Goal: Check status: Check status

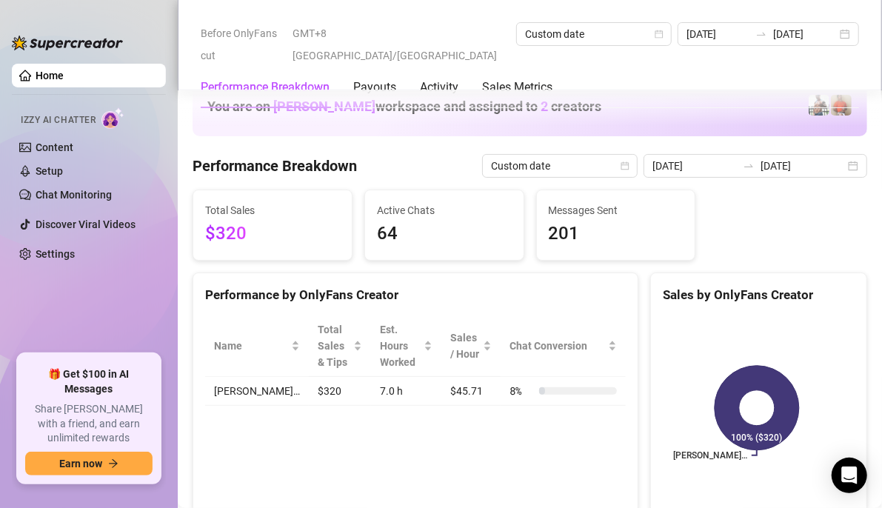
scroll to position [2000, 0]
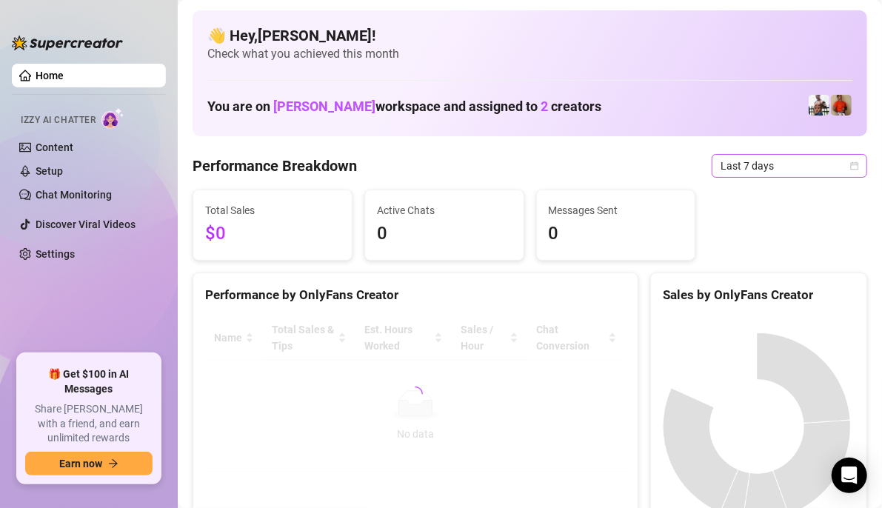
click at [851, 169] on icon "calendar" at bounding box center [855, 165] width 8 height 8
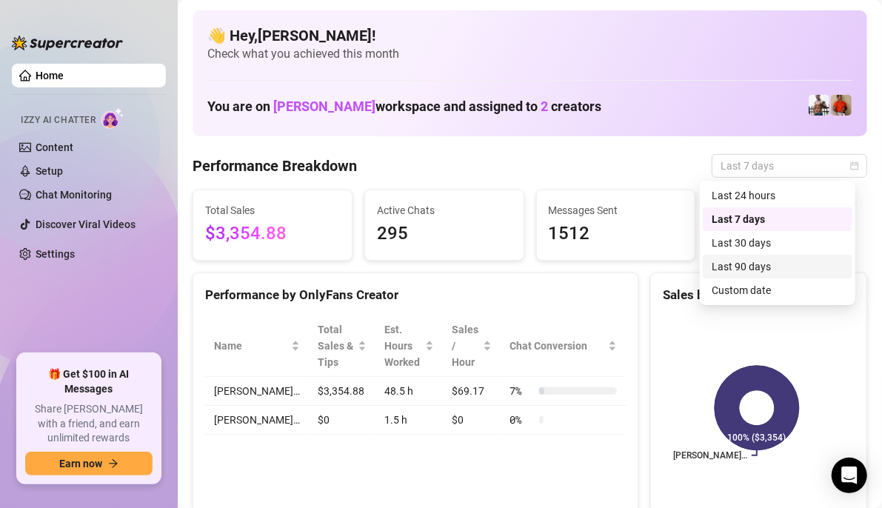
click at [747, 286] on div "Custom date" at bounding box center [778, 290] width 132 height 16
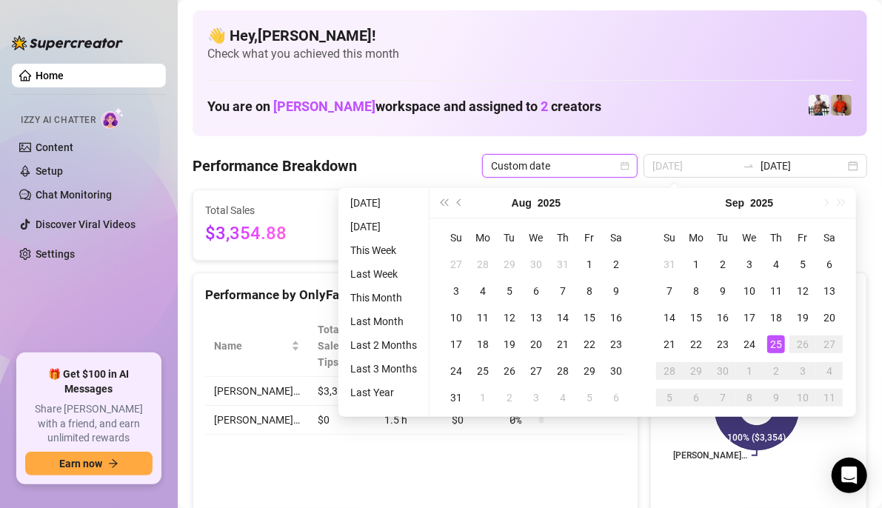
type input "[DATE]"
click at [779, 347] on div "25" at bounding box center [776, 345] width 18 height 18
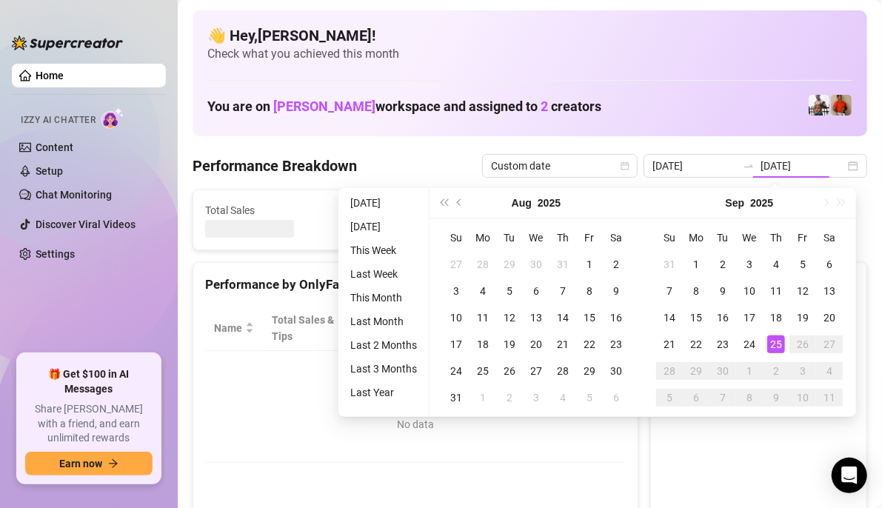
type input "[DATE]"
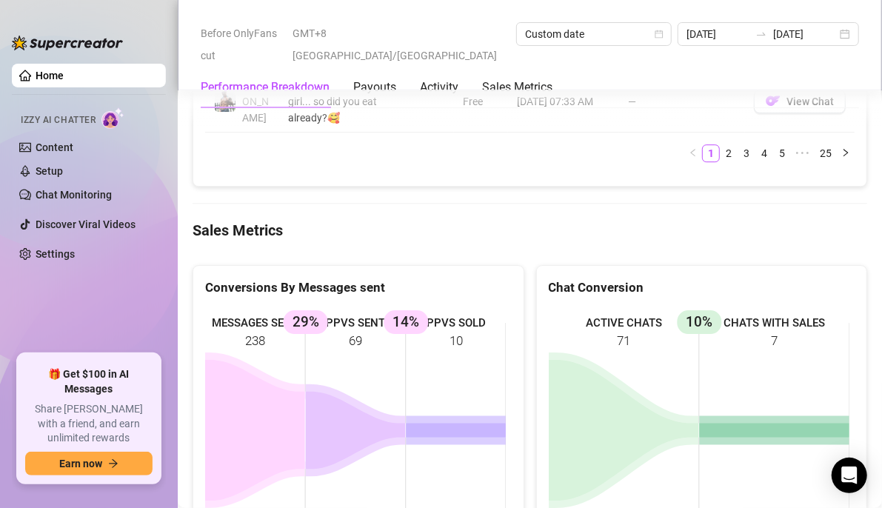
scroll to position [2148, 0]
